Goal: Find specific page/section: Find specific page/section

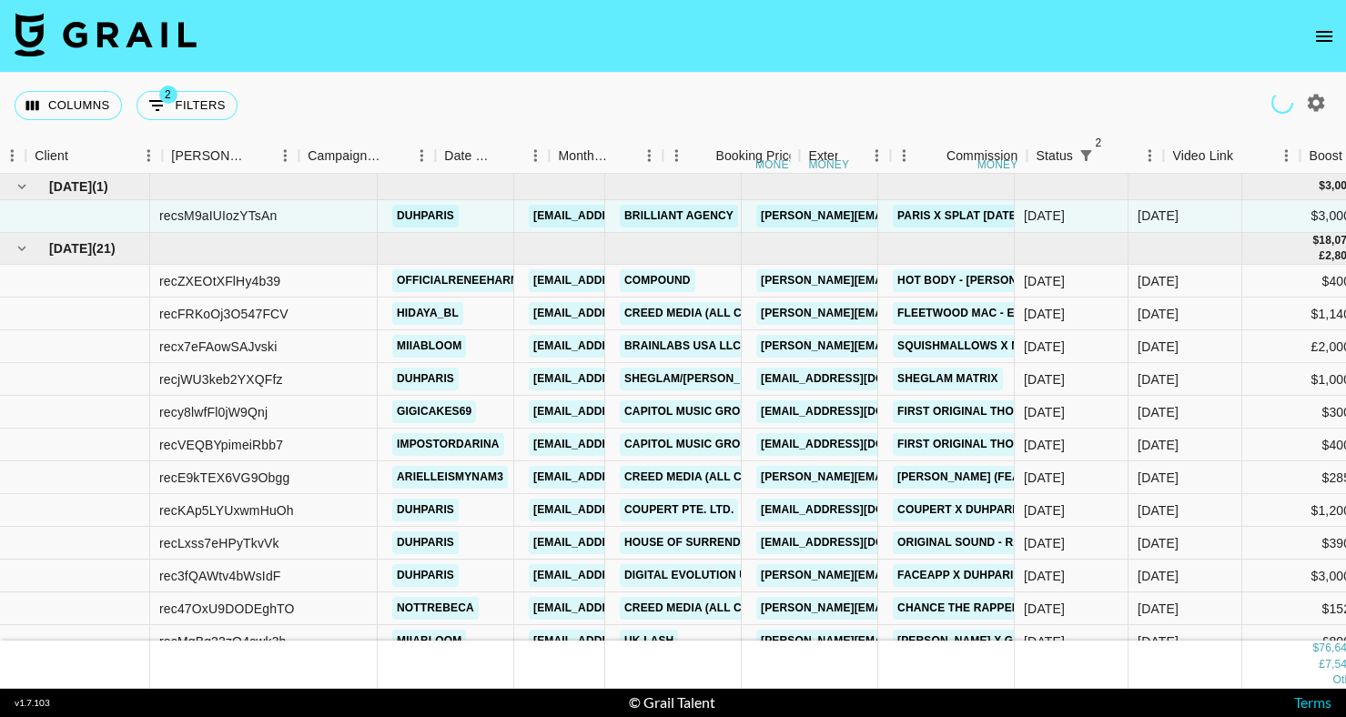
scroll to position [0, 579]
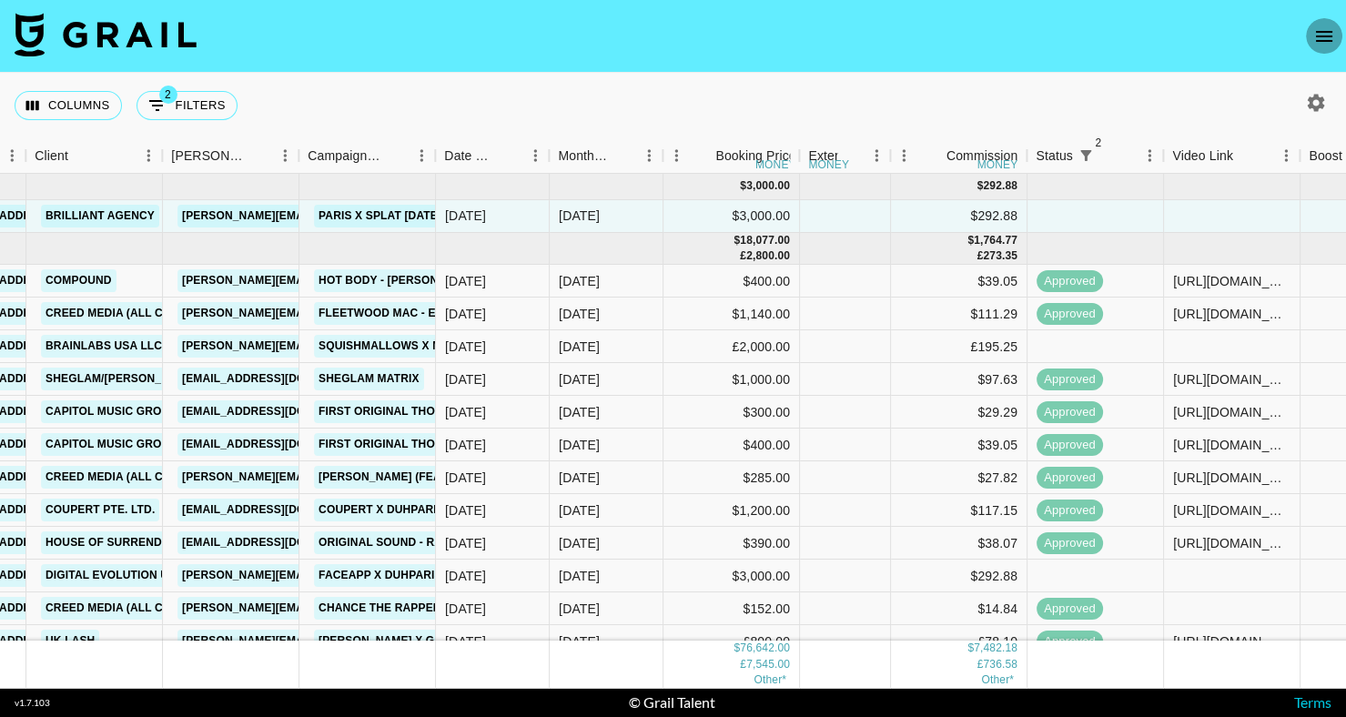
click at [1322, 27] on icon "open drawer" at bounding box center [1324, 36] width 22 height 22
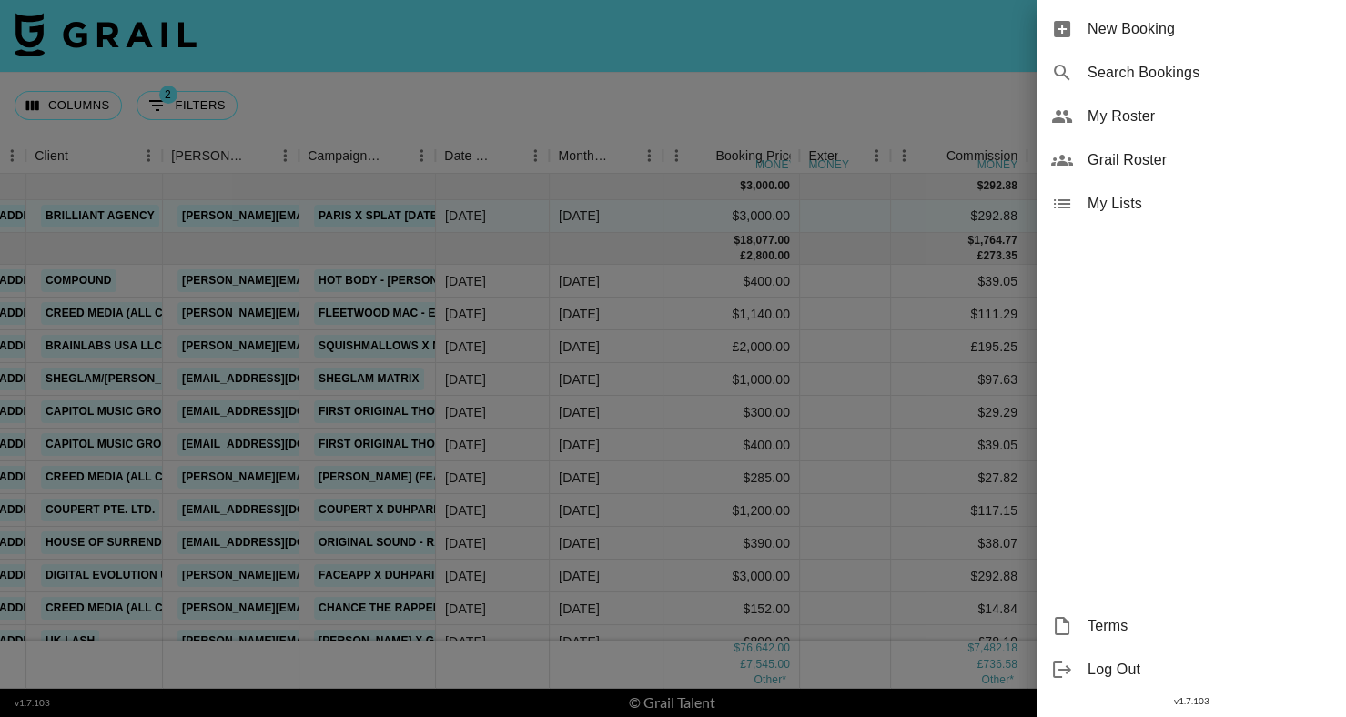
click at [1152, 126] on span "My Roster" at bounding box center [1209, 117] width 244 height 22
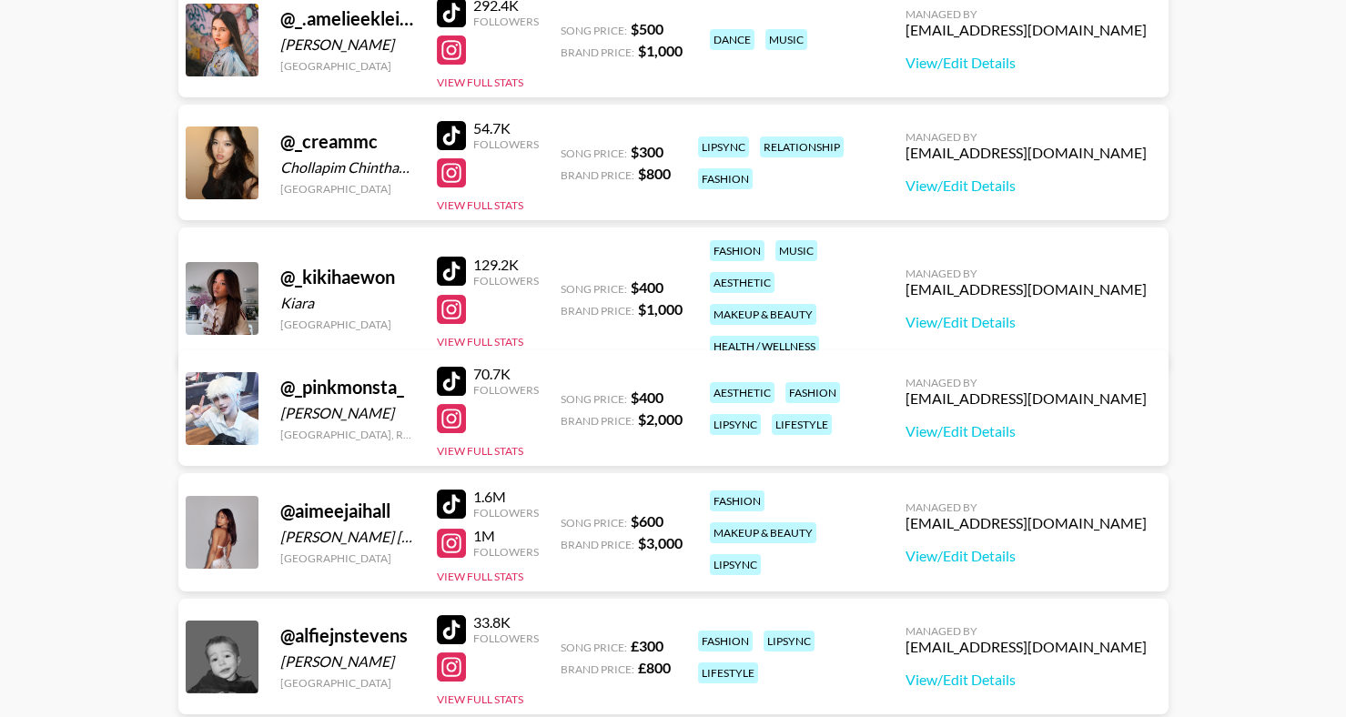
scroll to position [418, 0]
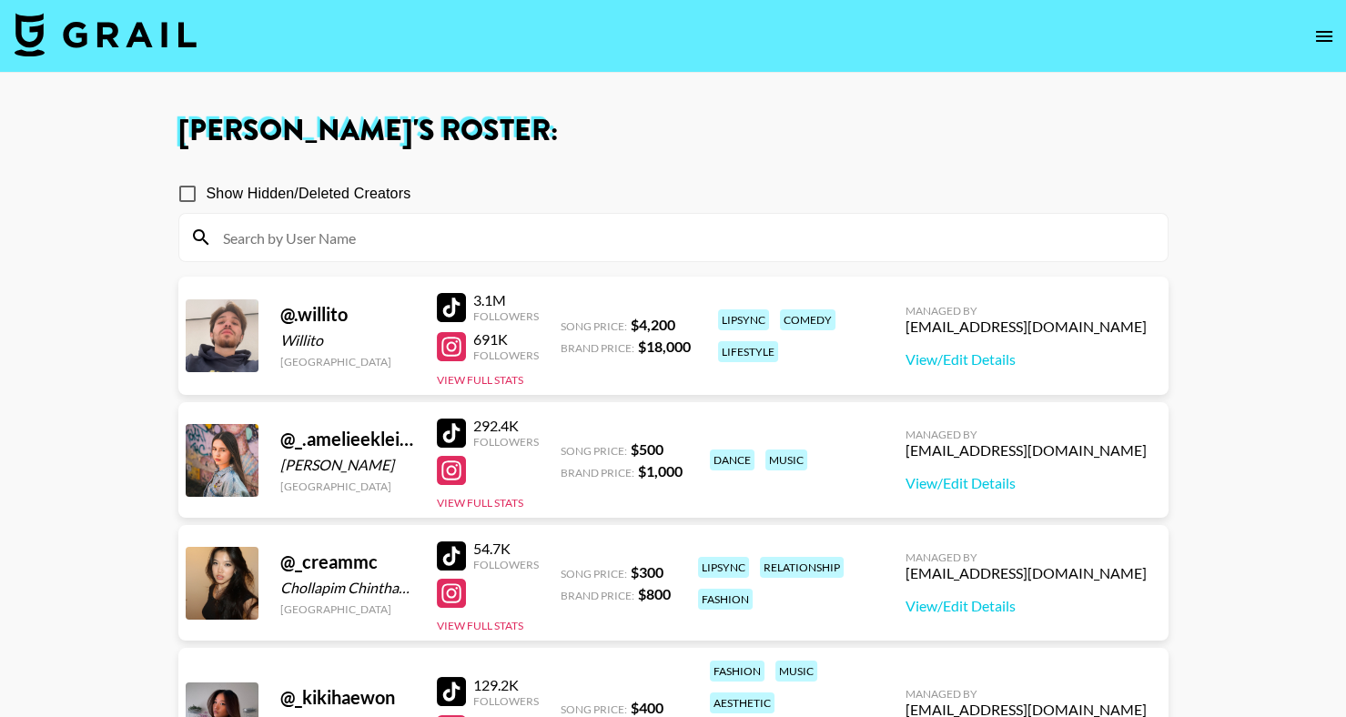
click at [324, 236] on input at bounding box center [684, 237] width 944 height 29
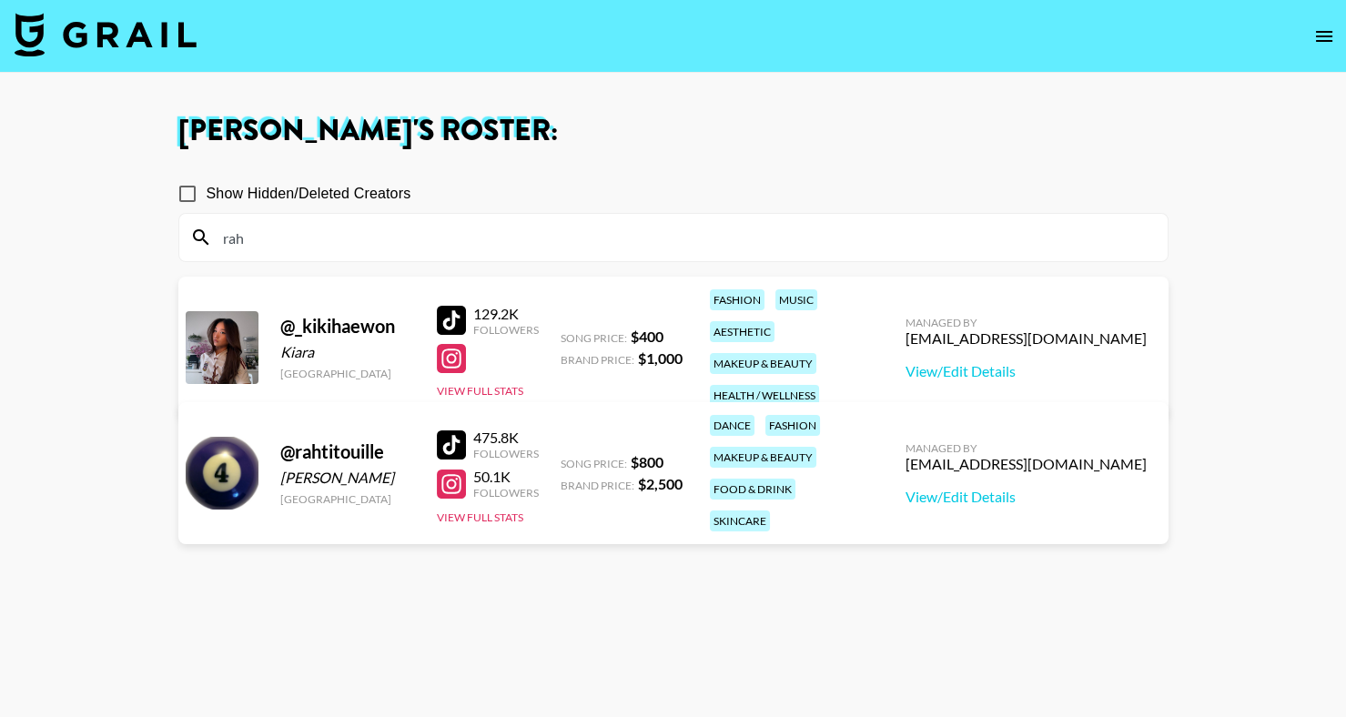
click at [600, 194] on div "Show Hidden/Deleted Creators" at bounding box center [673, 194] width 990 height 38
click at [460, 430] on div at bounding box center [451, 444] width 29 height 29
click at [326, 240] on input "rah" at bounding box center [684, 237] width 944 height 29
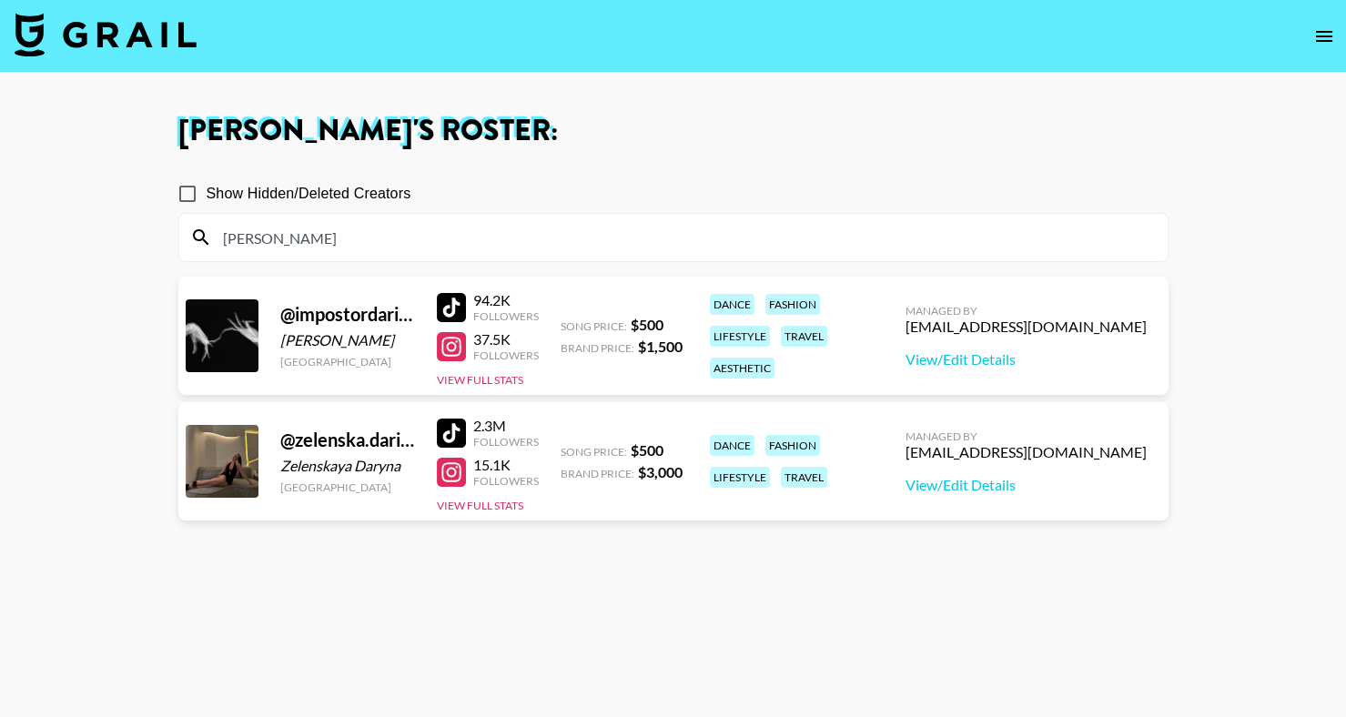
drag, startPoint x: 458, startPoint y: 314, endPoint x: 451, endPoint y: 0, distance: 313.9
click at [0, 0] on section "[PERSON_NAME] 's Roster: Show Hidden/Deleted Creators [PERSON_NAME] @ impostord…" at bounding box center [673, 424] width 1346 height 848
click at [346, 251] on input "[PERSON_NAME]" at bounding box center [684, 237] width 944 height 29
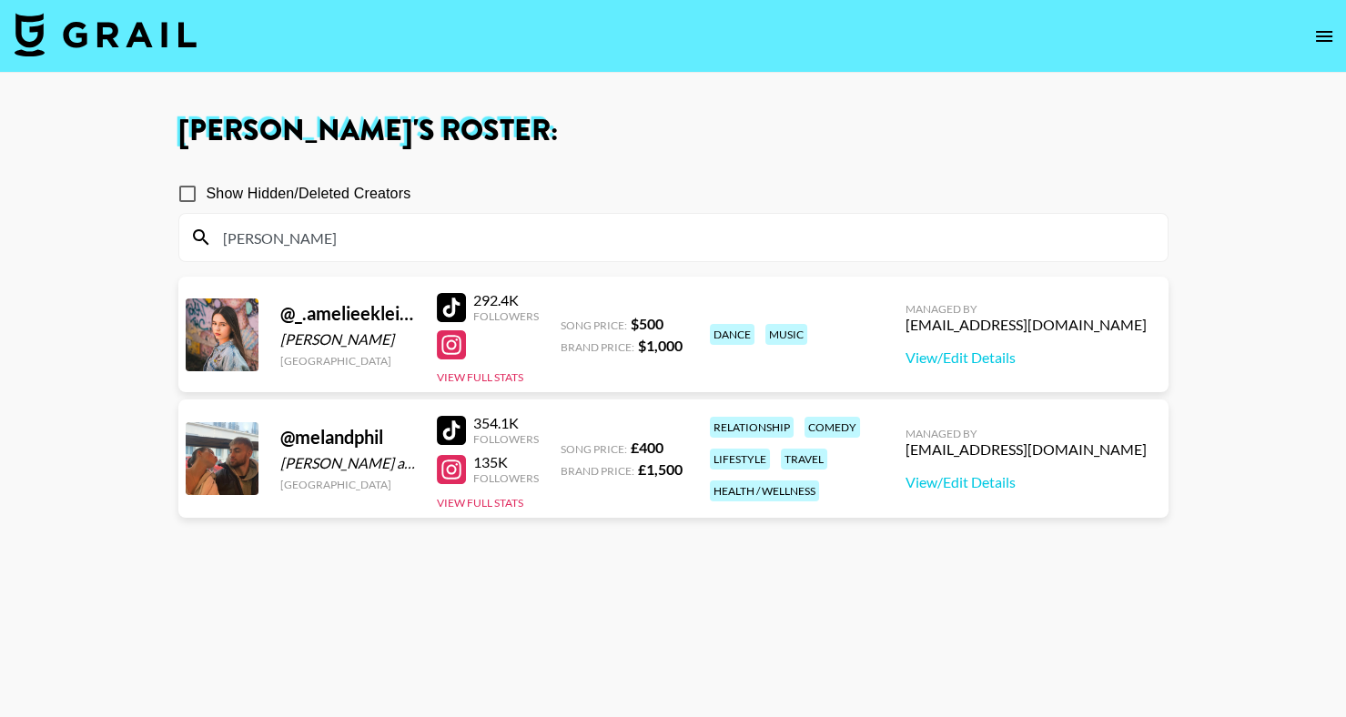
drag, startPoint x: 797, startPoint y: 239, endPoint x: 772, endPoint y: 255, distance: 29.0
click at [797, 239] on input "[PERSON_NAME]" at bounding box center [684, 237] width 944 height 29
type input "[PERSON_NAME]"
click at [453, 436] on div at bounding box center [451, 430] width 29 height 29
click at [328, 233] on input "[PERSON_NAME]" at bounding box center [684, 237] width 944 height 29
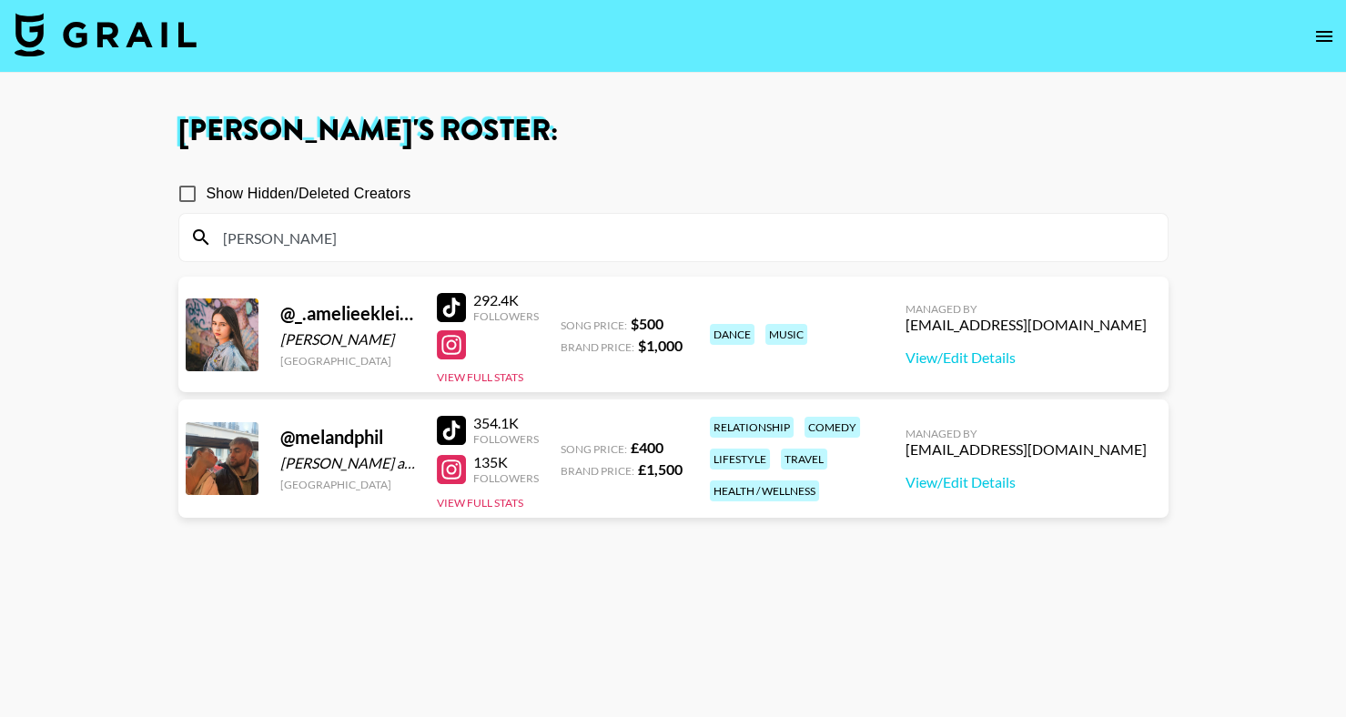
click at [328, 233] on input "[PERSON_NAME]" at bounding box center [684, 237] width 944 height 29
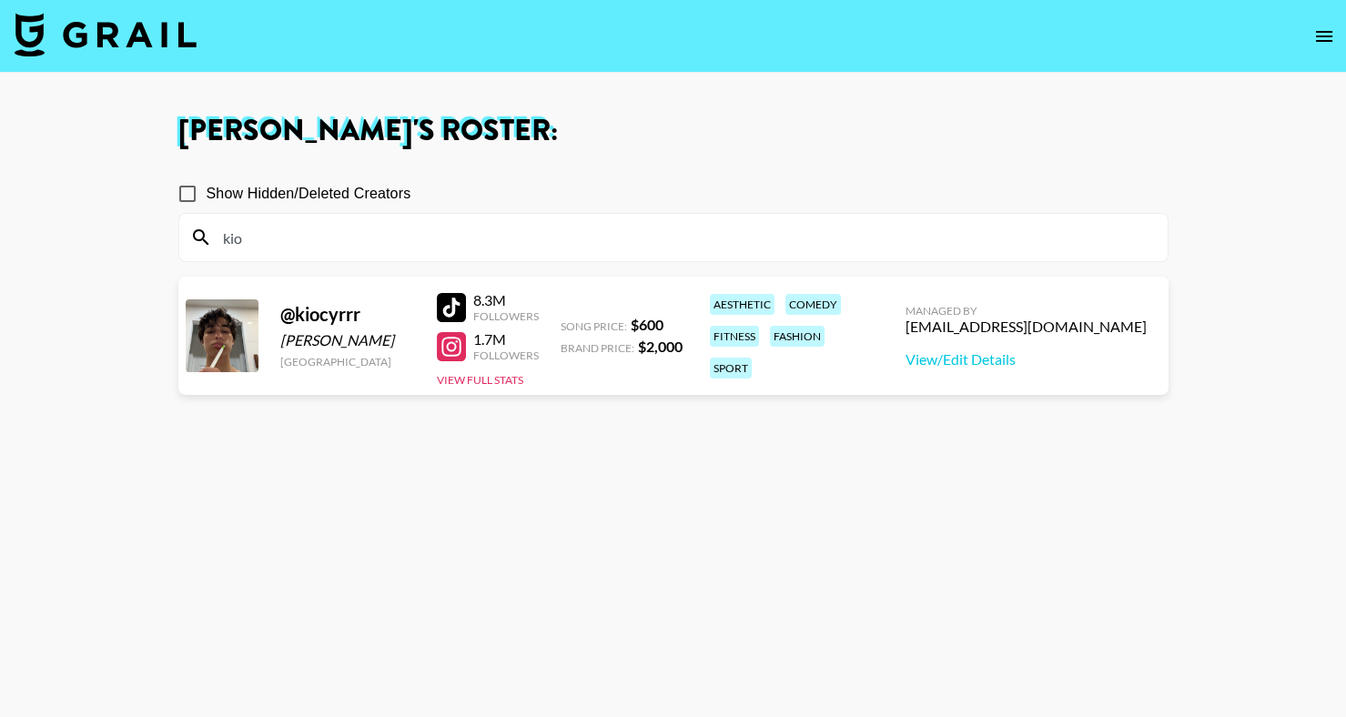
click at [441, 298] on div at bounding box center [451, 307] width 29 height 29
click at [276, 244] on input "kio" at bounding box center [684, 237] width 944 height 29
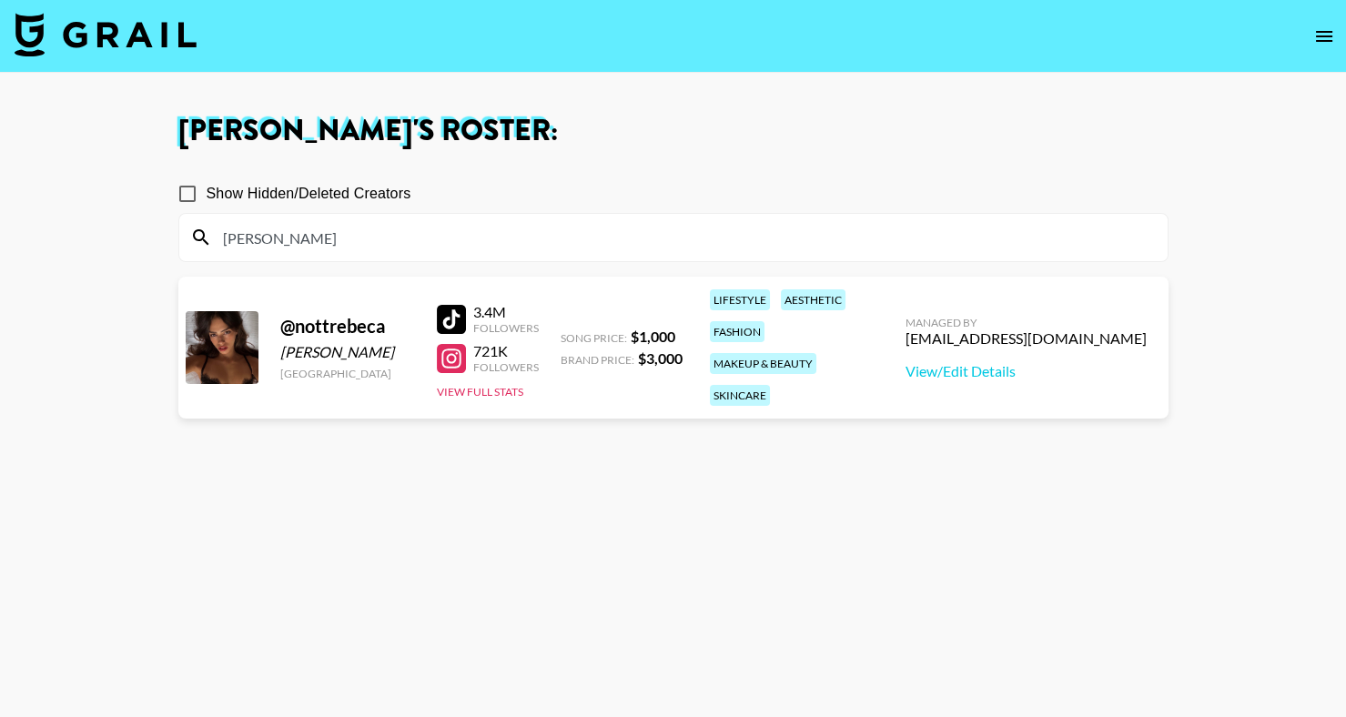
type input "[PERSON_NAME]"
click at [0, 0] on section "[PERSON_NAME] 's Roster: Show Hidden/Deleted Creators [PERSON_NAME] @ nottrebec…" at bounding box center [673, 424] width 1346 height 848
click at [297, 238] on input "[PERSON_NAME]" at bounding box center [684, 237] width 944 height 29
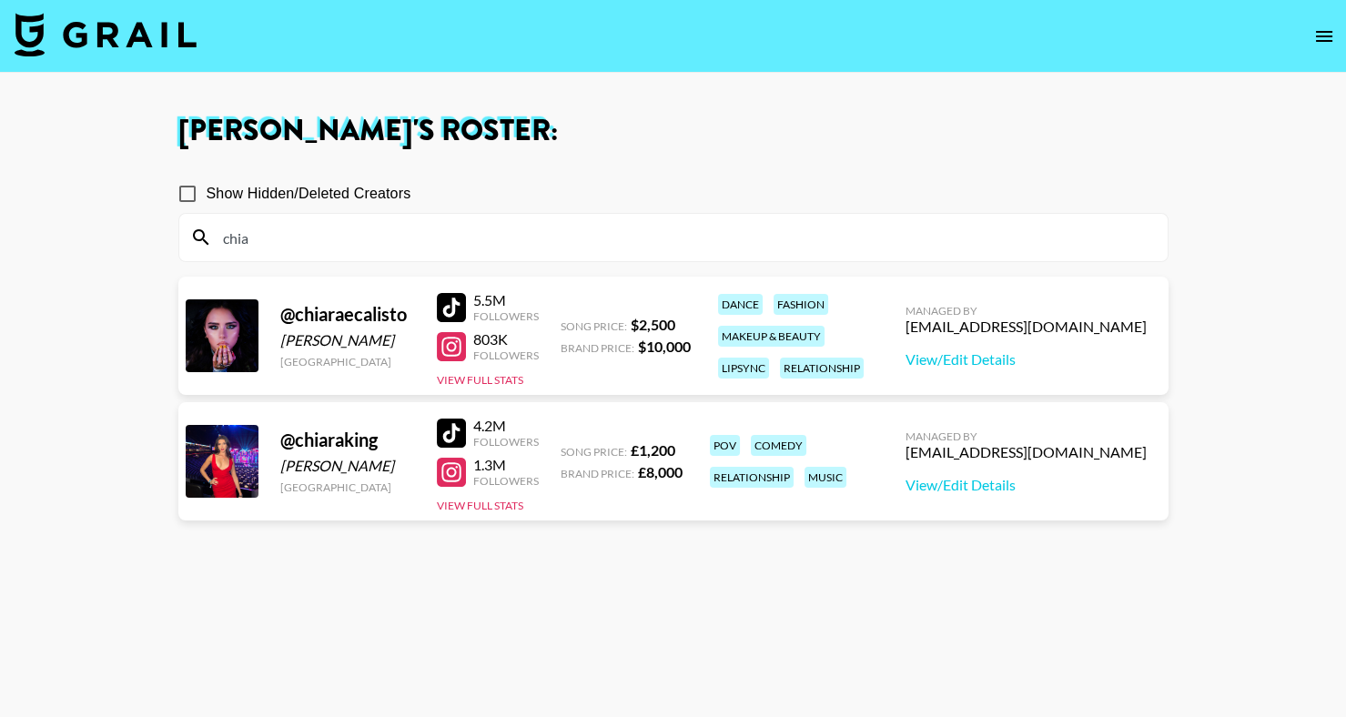
type input "chia"
click at [770, 162] on section "Show Hidden/Deleted Creators chia" at bounding box center [673, 211] width 990 height 102
click at [449, 303] on div at bounding box center [451, 307] width 29 height 29
click at [128, 35] on img at bounding box center [106, 35] width 182 height 44
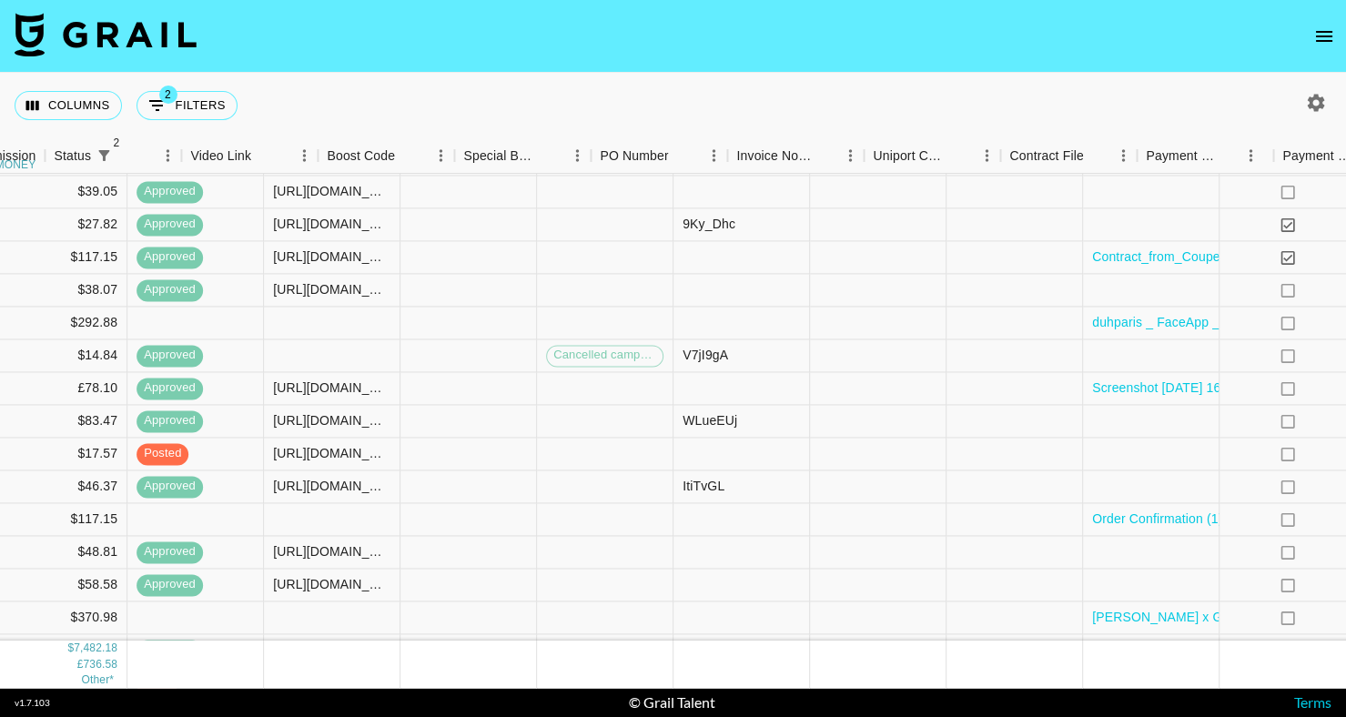
scroll to position [252, 1834]
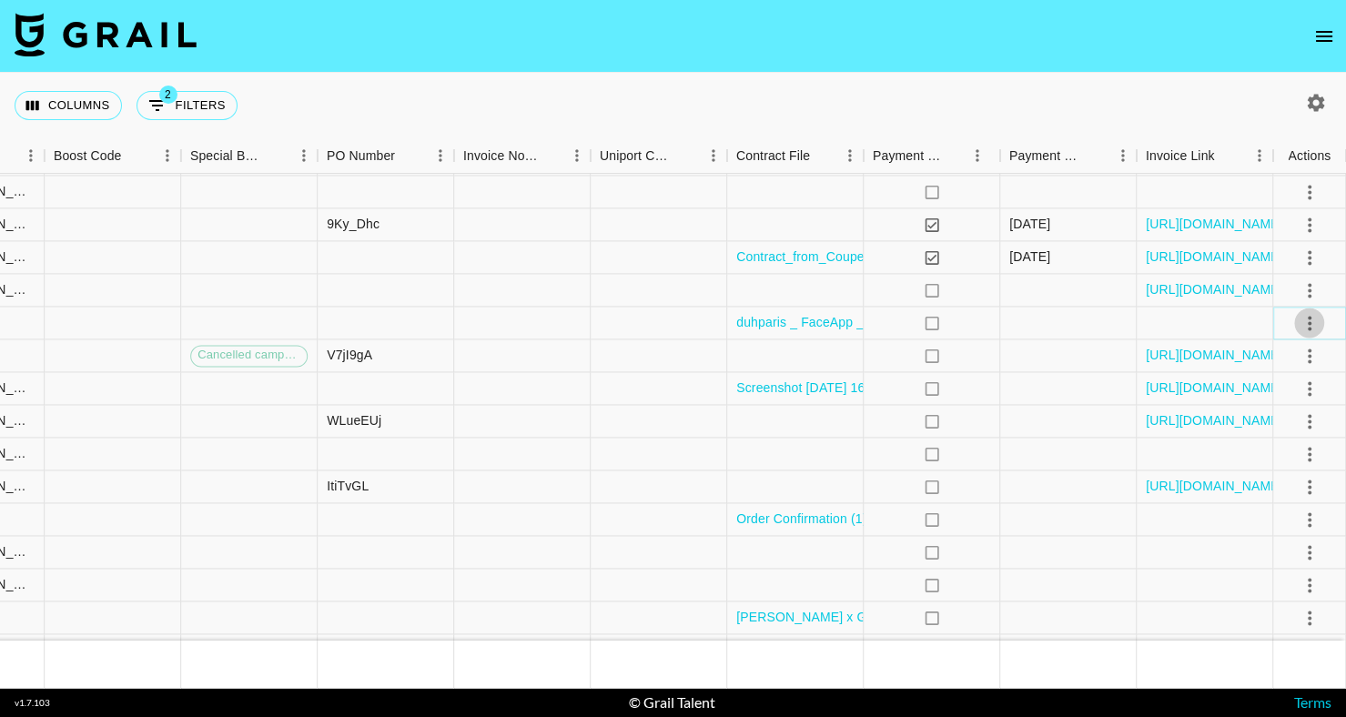
click at [1309, 328] on icon "select merge strategy" at bounding box center [1309, 323] width 4 height 15
click at [1294, 366] on li "Confirm" at bounding box center [1286, 361] width 118 height 33
click at [1295, 418] on li "Draft Created" at bounding box center [1286, 426] width 118 height 33
click at [1072, 111] on div "Columns 2 Filters + Booking" at bounding box center [673, 106] width 1346 height 66
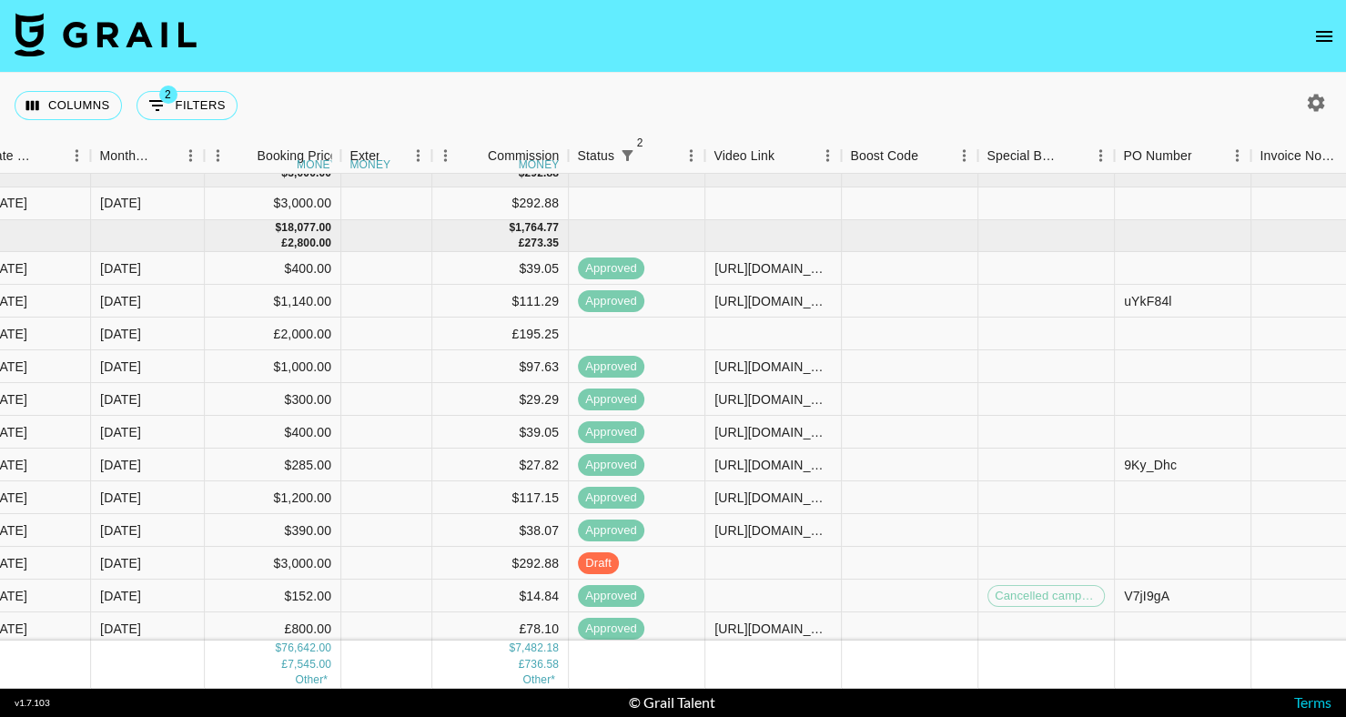
scroll to position [0, 1037]
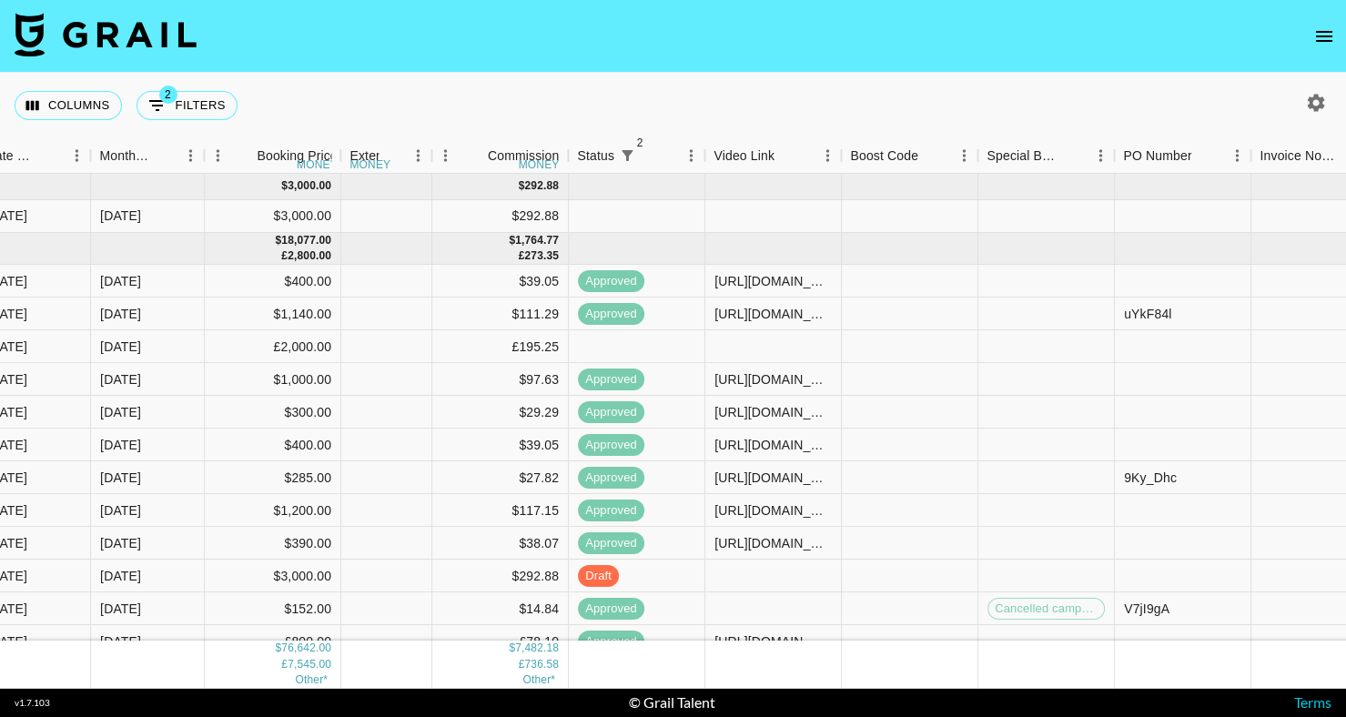
click at [1330, 29] on icon "open drawer" at bounding box center [1324, 36] width 22 height 22
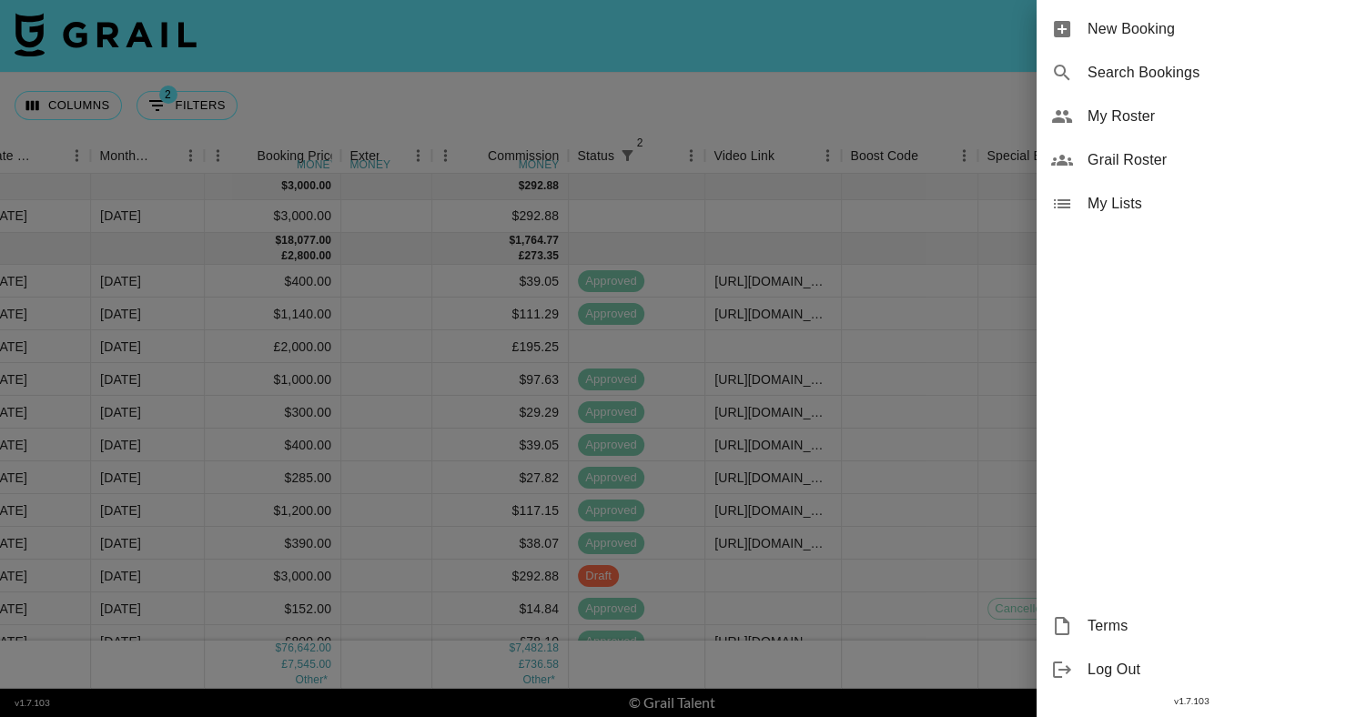
click at [1094, 118] on span "My Roster" at bounding box center [1209, 117] width 244 height 22
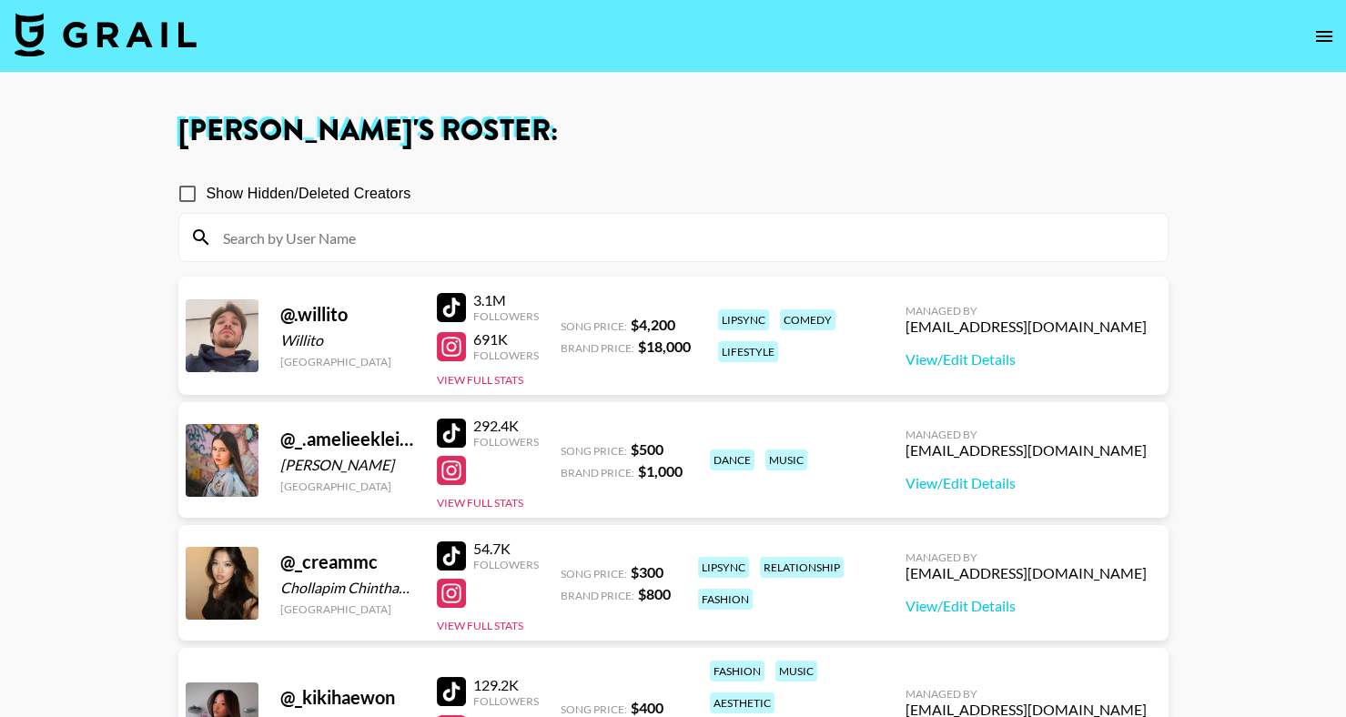
click at [459, 245] on input at bounding box center [684, 237] width 944 height 29
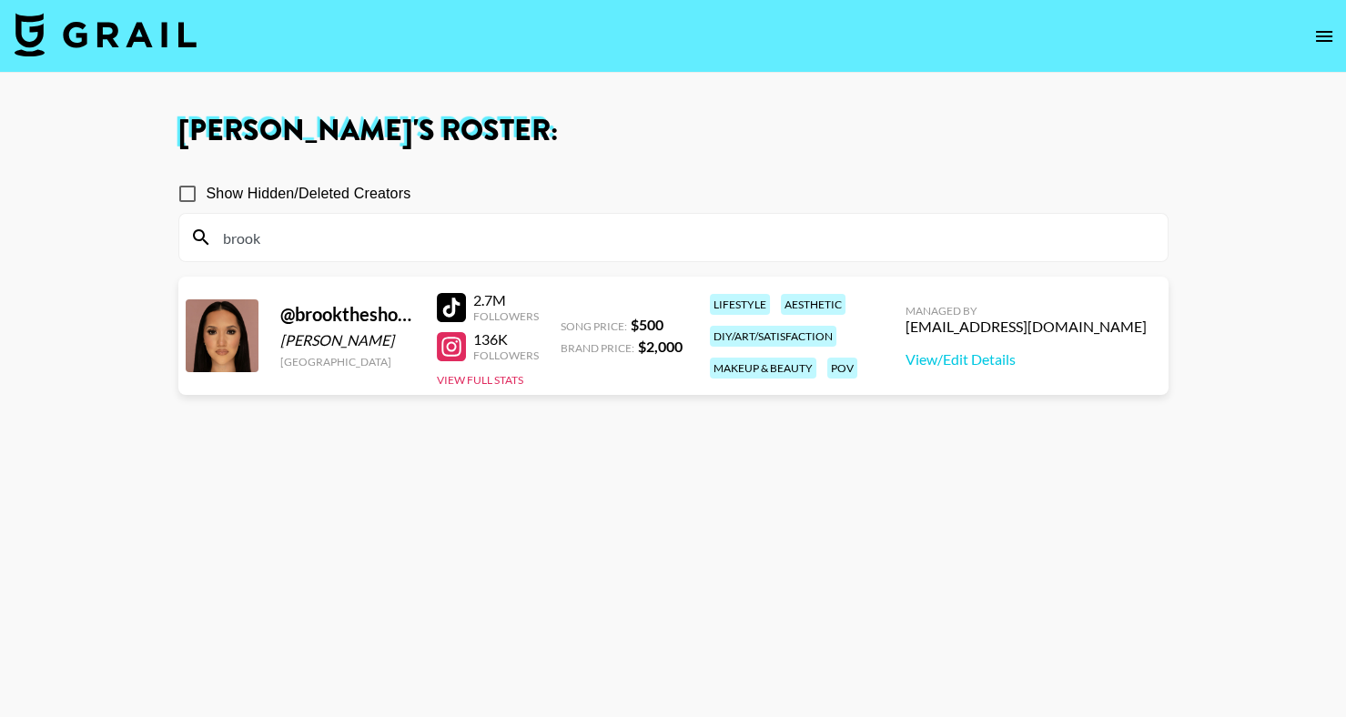
type input "brook"
click at [636, 167] on section "Show Hidden/Deleted Creators brook" at bounding box center [673, 211] width 990 height 102
click at [448, 307] on div at bounding box center [451, 307] width 29 height 29
click at [463, 380] on button "View Full Stats" at bounding box center [480, 380] width 86 height 14
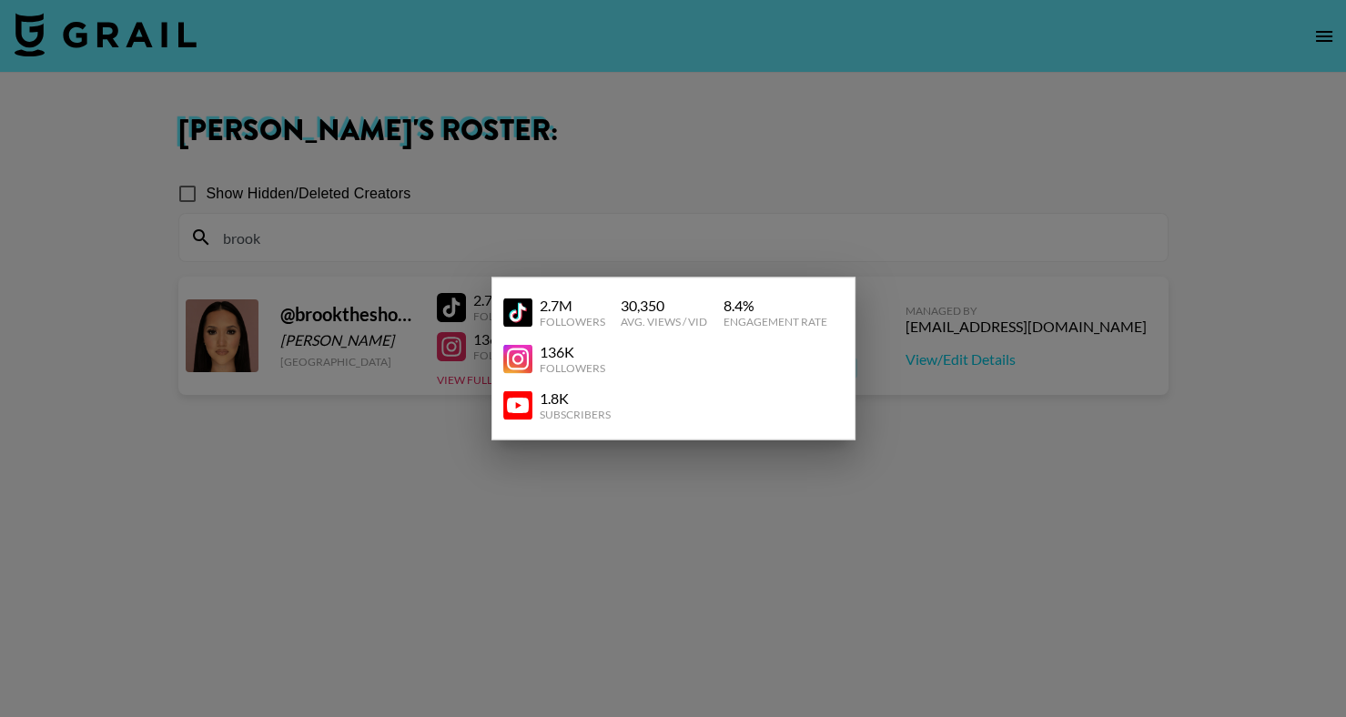
click at [525, 418] on img at bounding box center [517, 404] width 29 height 29
click at [214, 149] on div at bounding box center [673, 358] width 1346 height 717
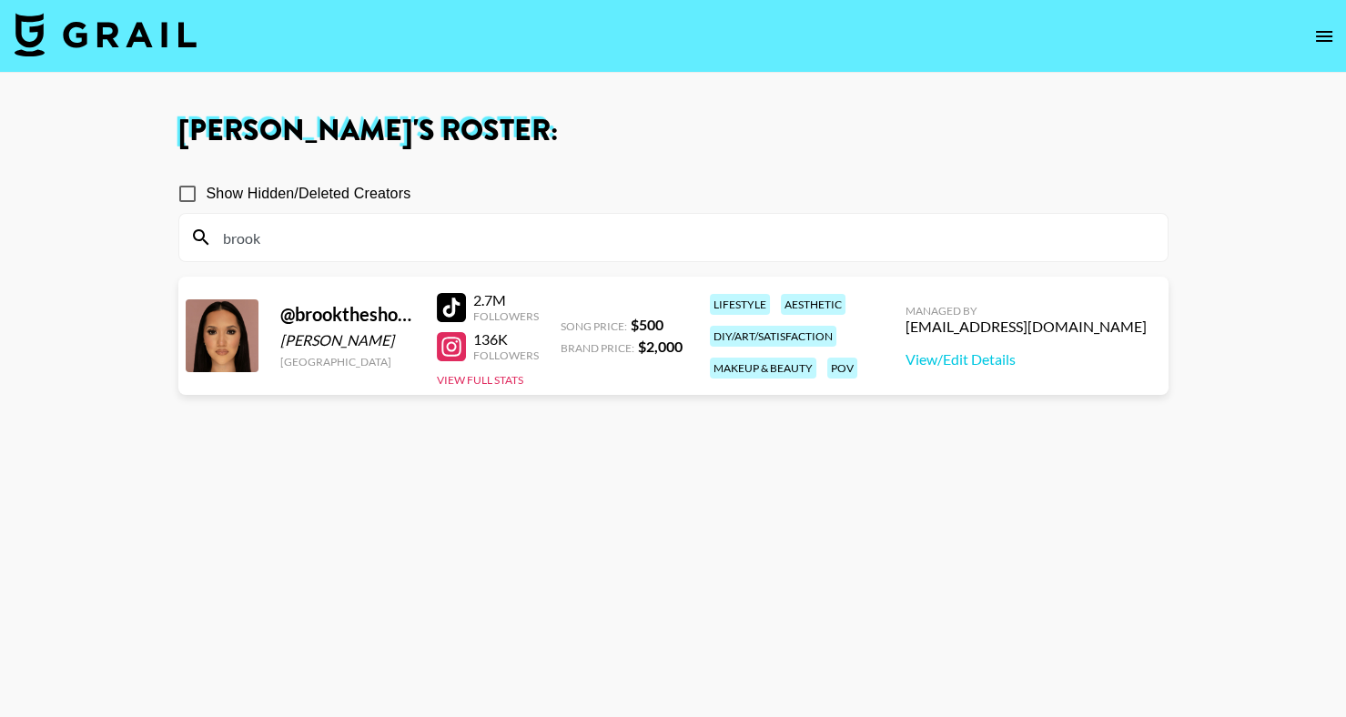
click at [277, 236] on input "brook" at bounding box center [684, 237] width 944 height 29
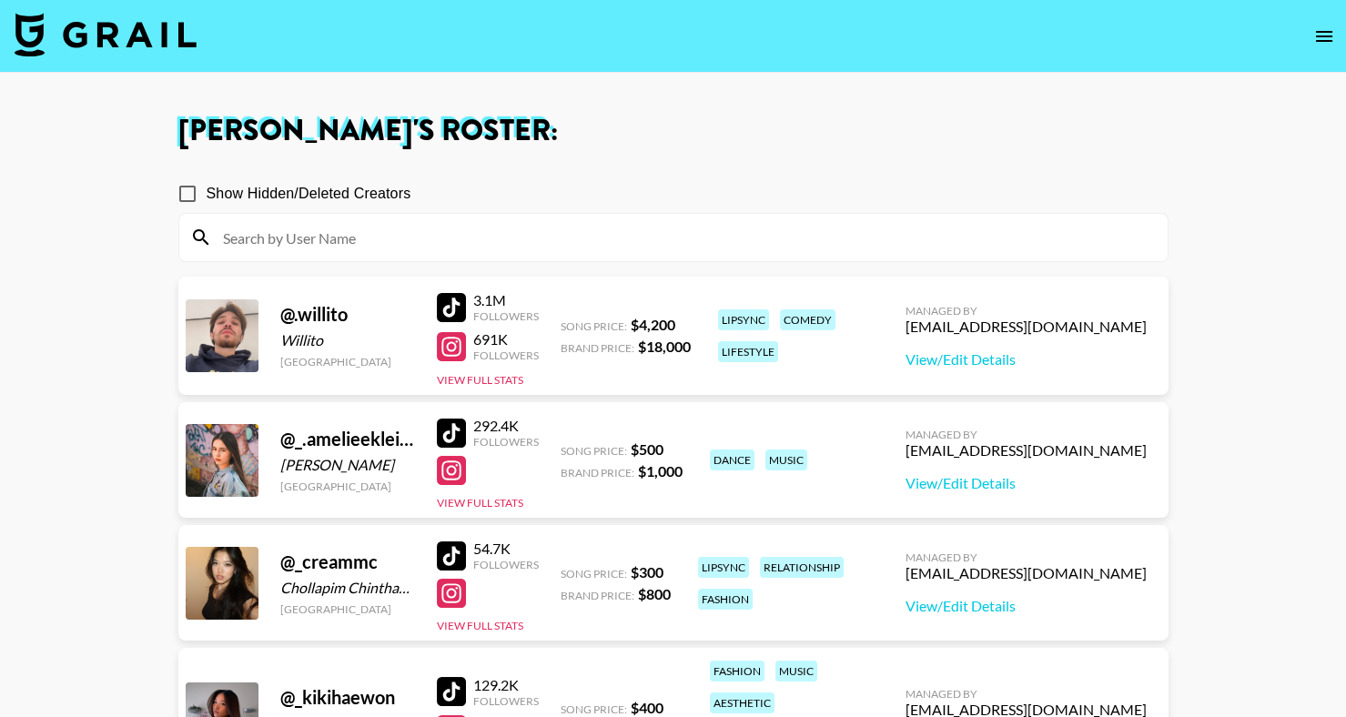
click at [104, 29] on img at bounding box center [106, 35] width 182 height 44
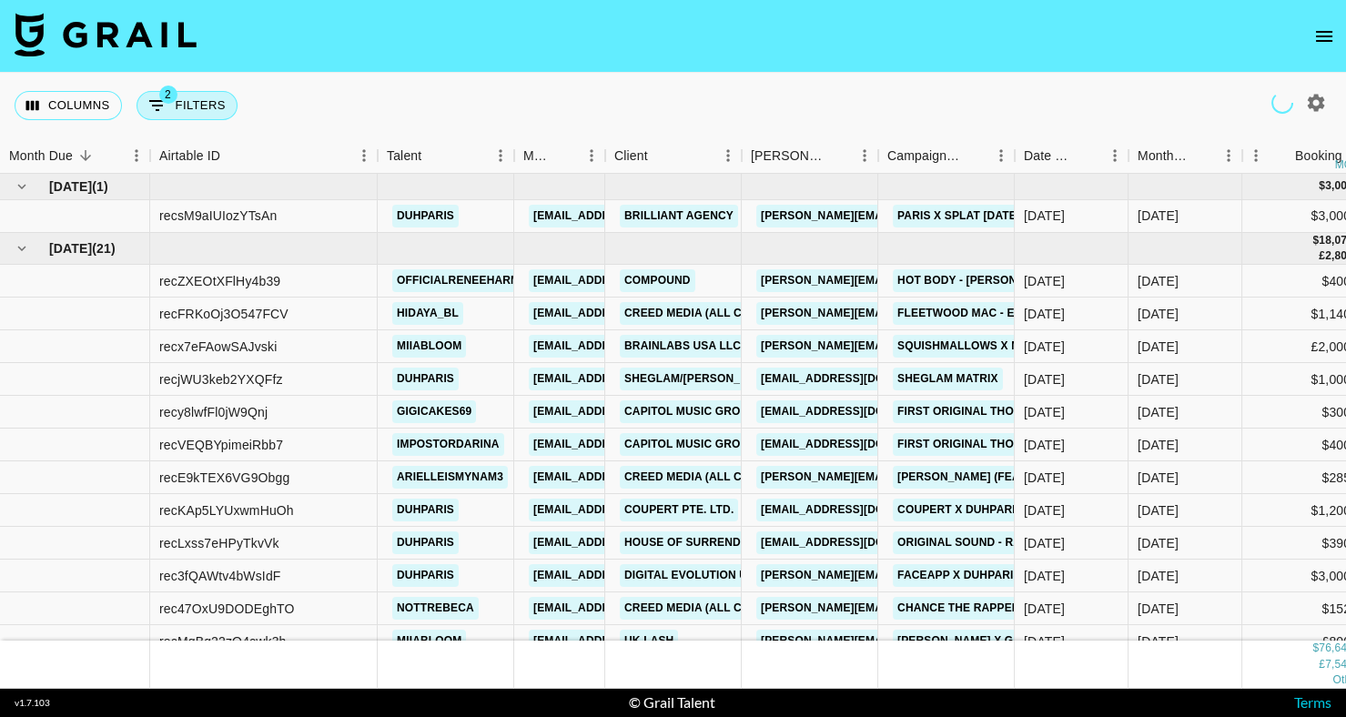
click at [187, 109] on button "2 Filters" at bounding box center [186, 105] width 101 height 29
select select "status"
select select "isNotAnyOf"
select select "status"
select select "isNotAnyOf"
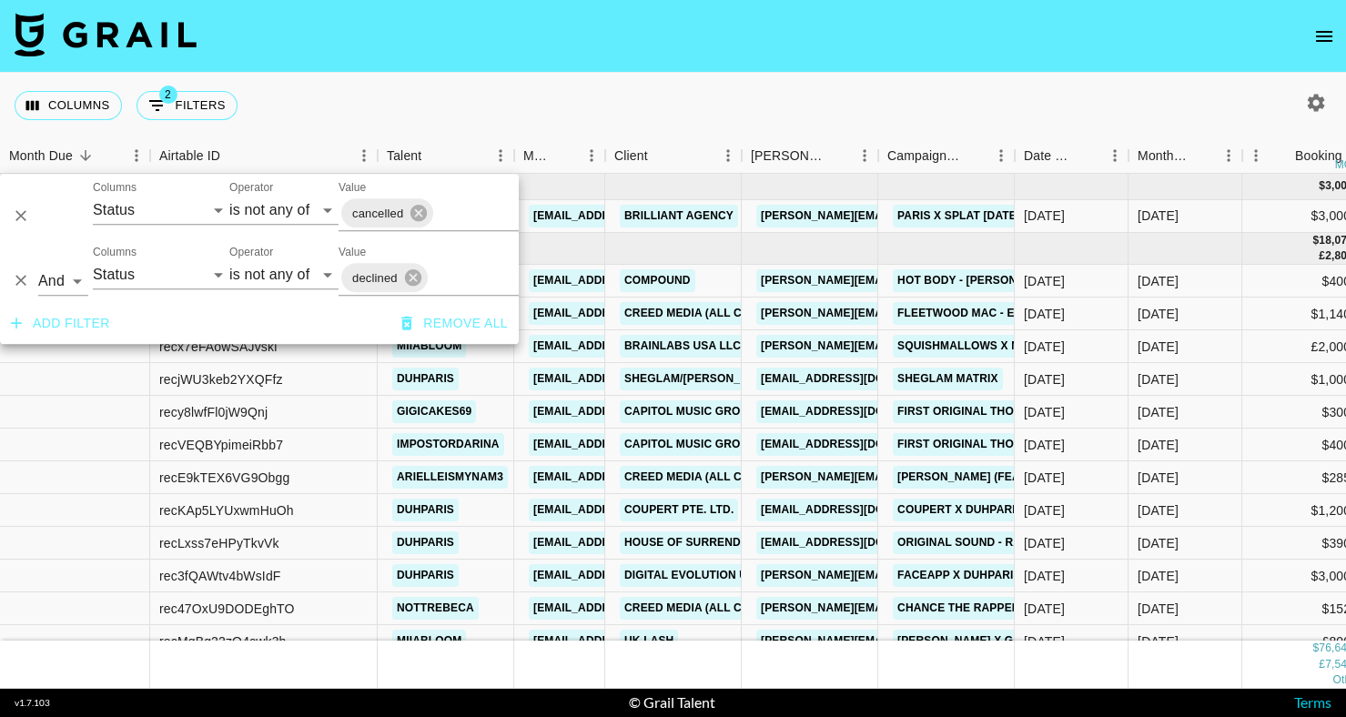
click at [48, 322] on button "Add filter" at bounding box center [61, 324] width 114 height 34
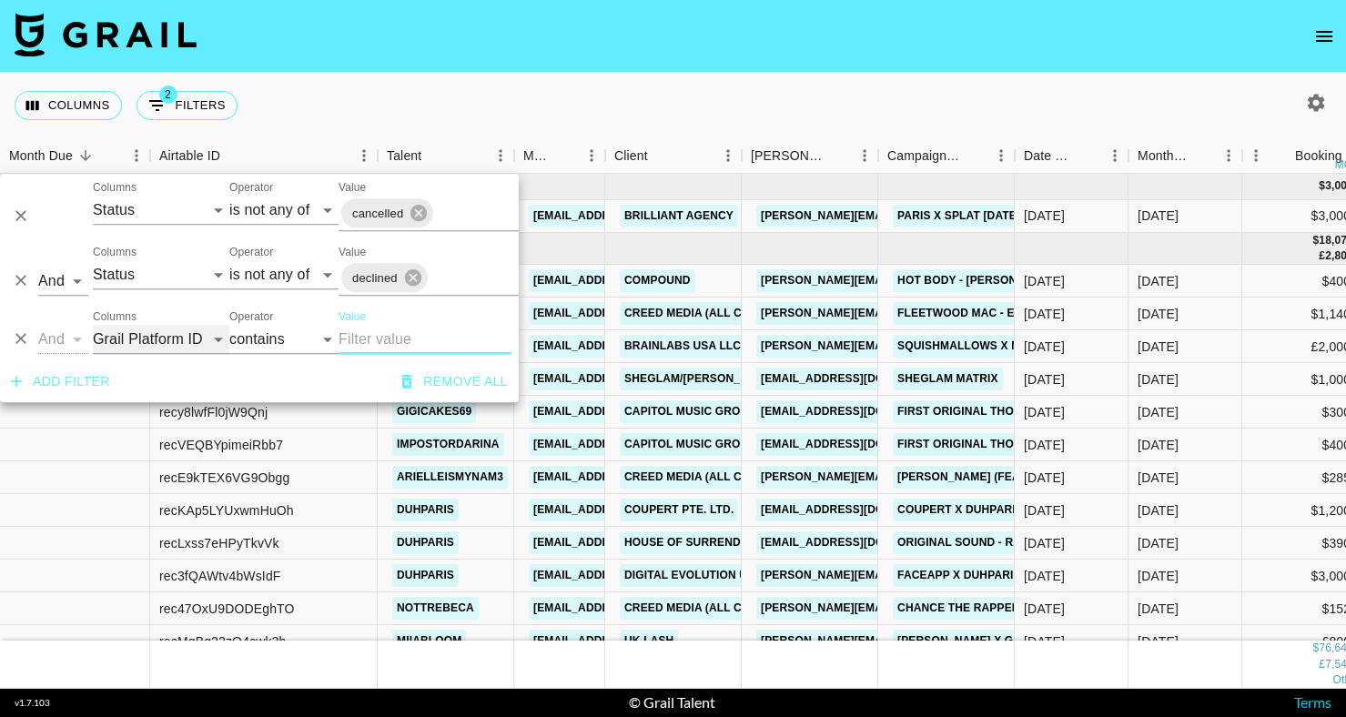
click at [159, 339] on select "Grail Platform ID Airtable ID Talent Manager Client [PERSON_NAME] Campaign (Typ…" at bounding box center [161, 339] width 136 height 29
select select "talentName"
click at [388, 340] on input "Value" at bounding box center [424, 339] width 173 height 29
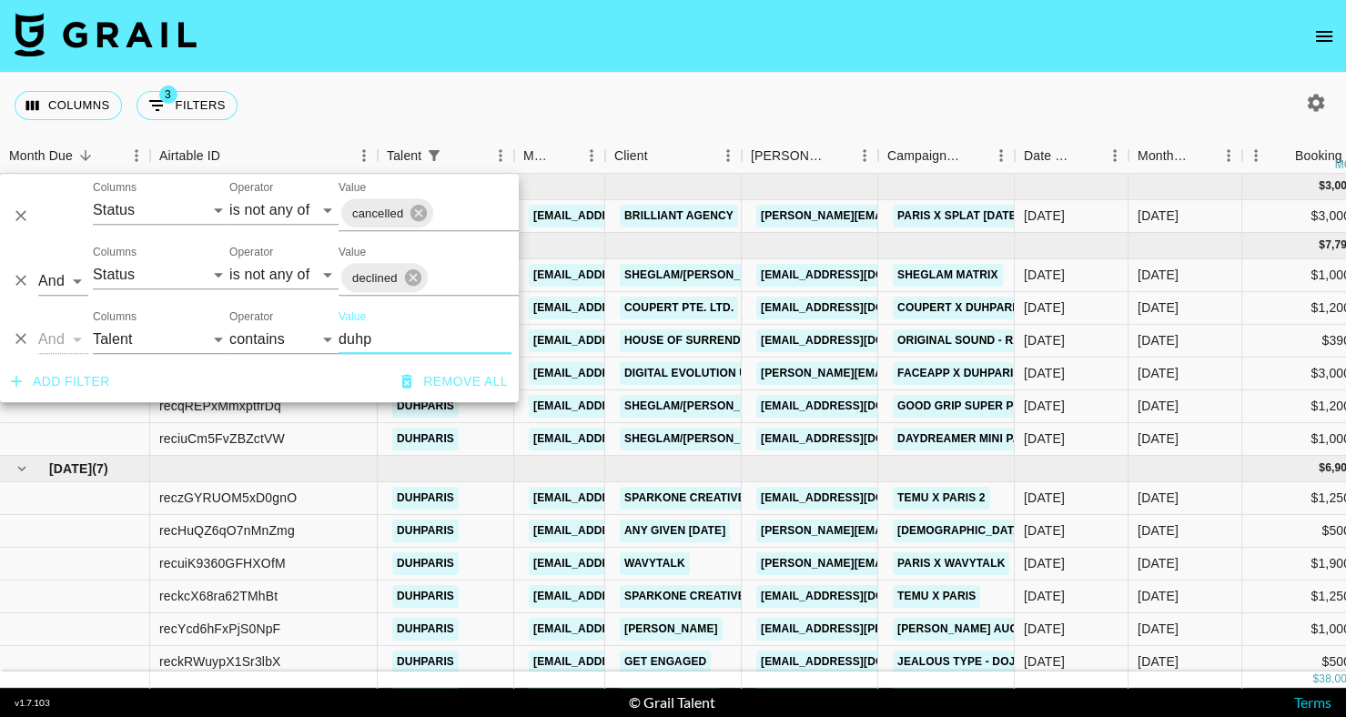
type input "duhp"
click at [590, 79] on div "Columns 3 Filters + Booking" at bounding box center [673, 106] width 1346 height 66
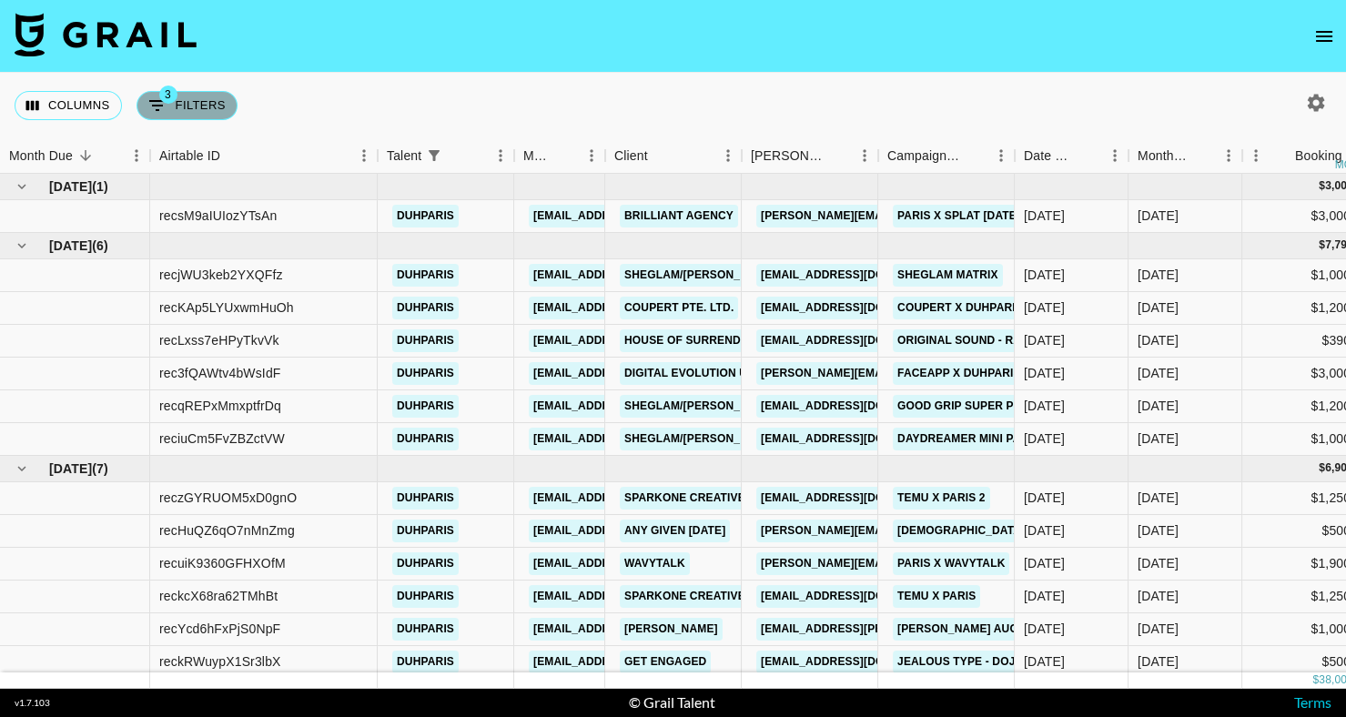
click at [207, 103] on button "3 Filters" at bounding box center [186, 105] width 101 height 29
select select "status"
select select "isNotAnyOf"
select select "status"
select select "isNotAnyOf"
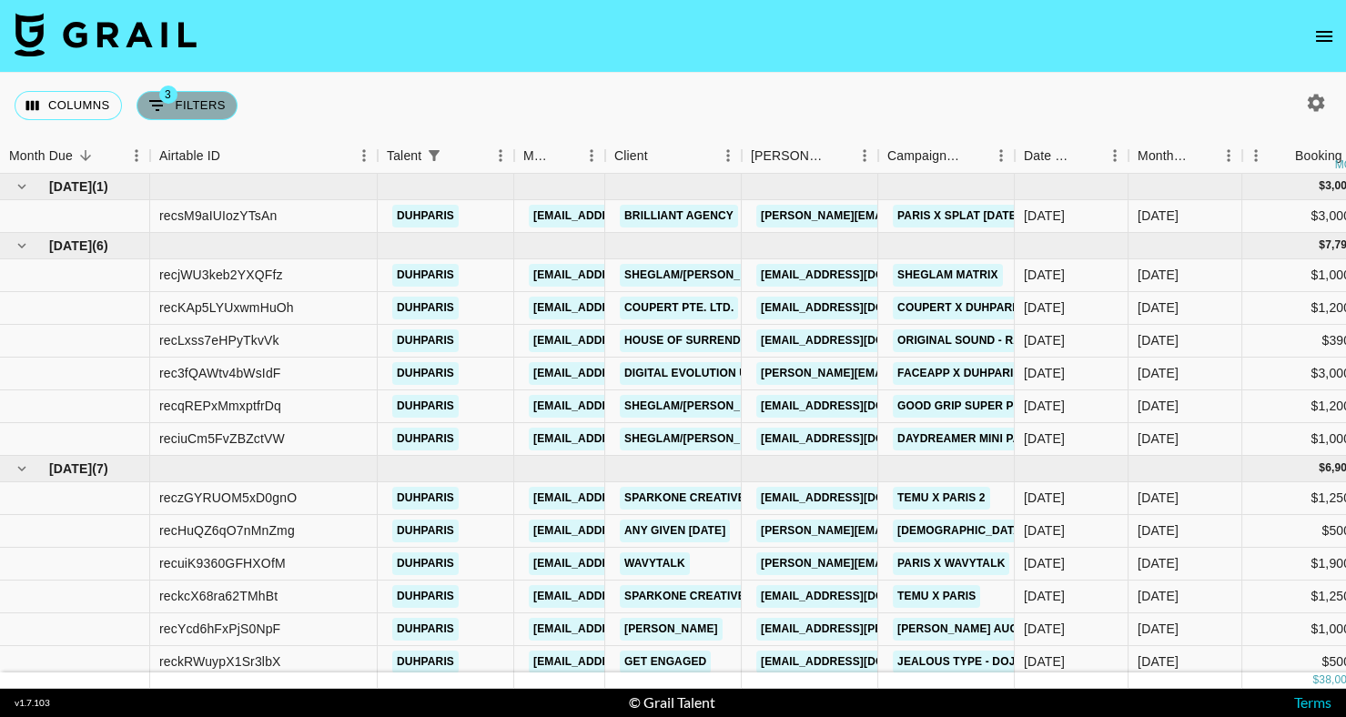
select select "talentName"
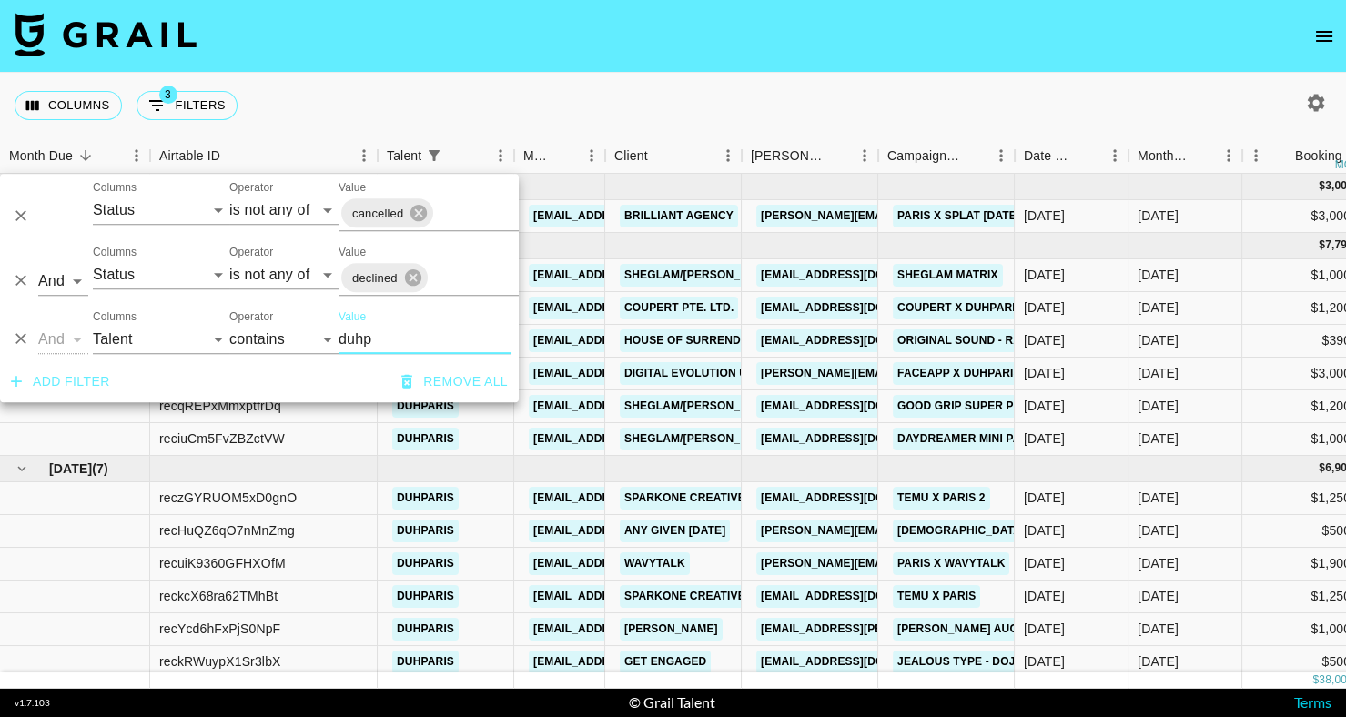
click at [19, 339] on icon "Delete" at bounding box center [20, 339] width 11 height 11
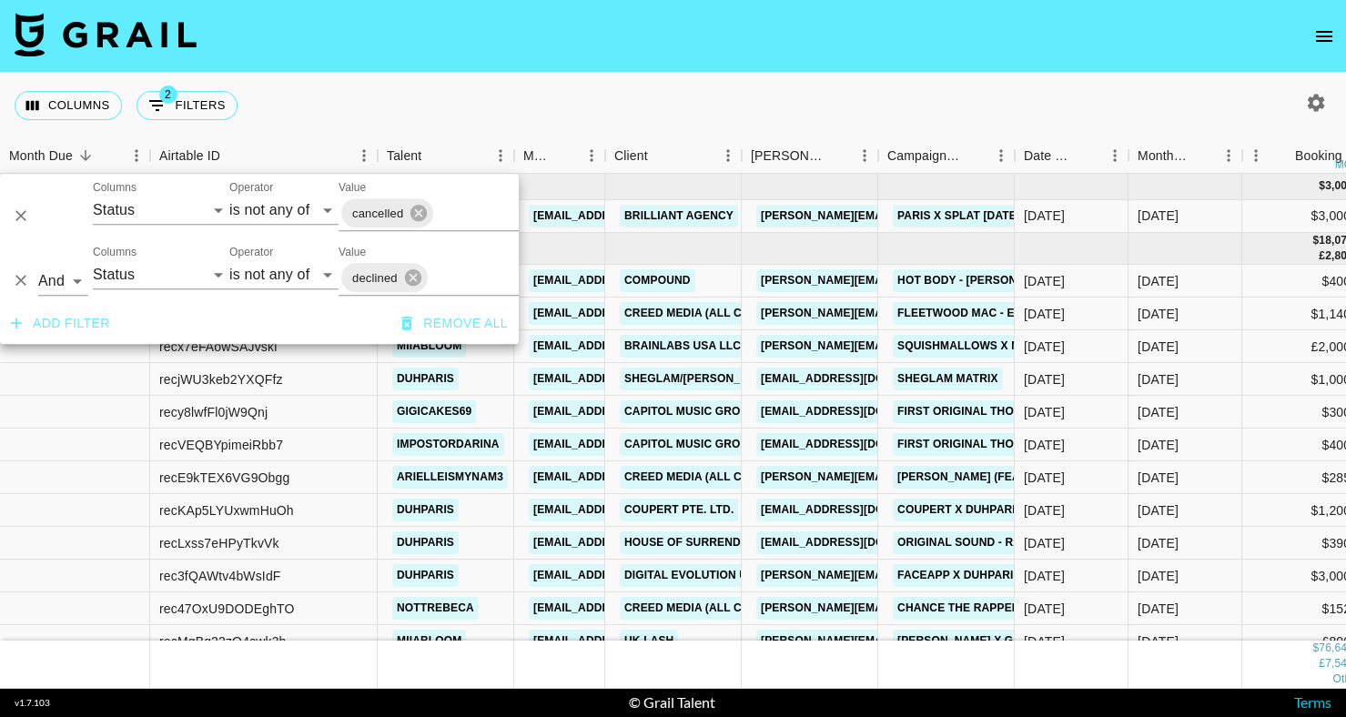
click at [264, 80] on div "Columns 2 Filters + Booking" at bounding box center [673, 106] width 1346 height 66
